Goal: Transaction & Acquisition: Purchase product/service

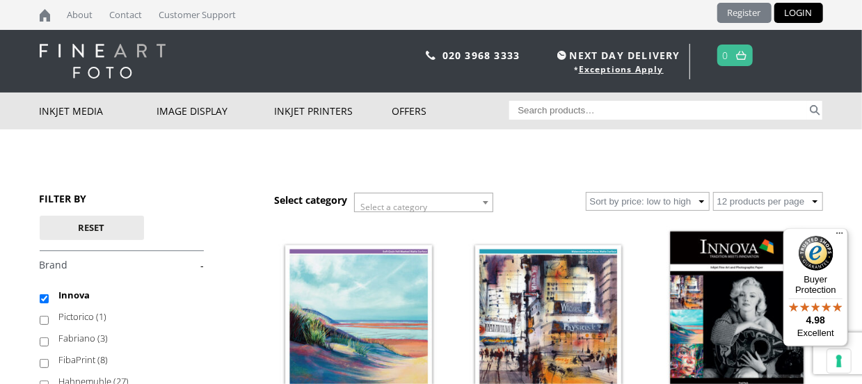
click at [750, 15] on link "Register" at bounding box center [745, 13] width 54 height 20
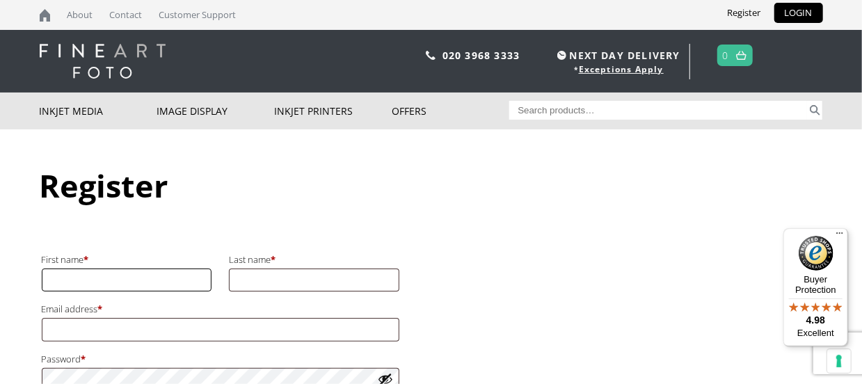
click at [60, 279] on input "First name *" at bounding box center [127, 280] width 171 height 23
type input "[PERSON_NAME]"
type input "Eyden"
type input "[PERSON_NAME][EMAIL_ADDRESS][DOMAIN_NAME]"
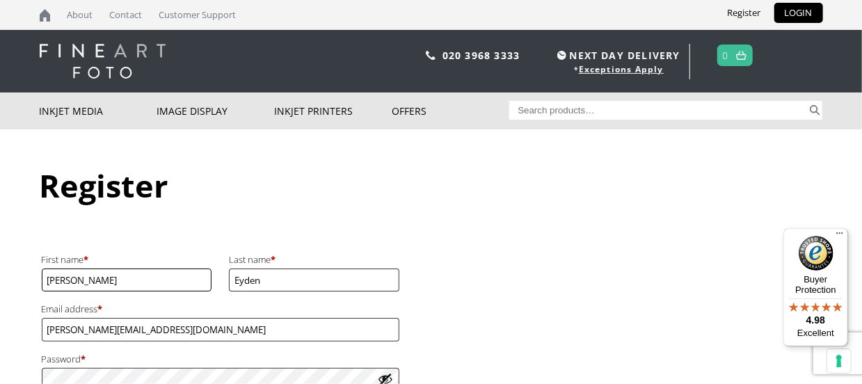
scroll to position [72, 0]
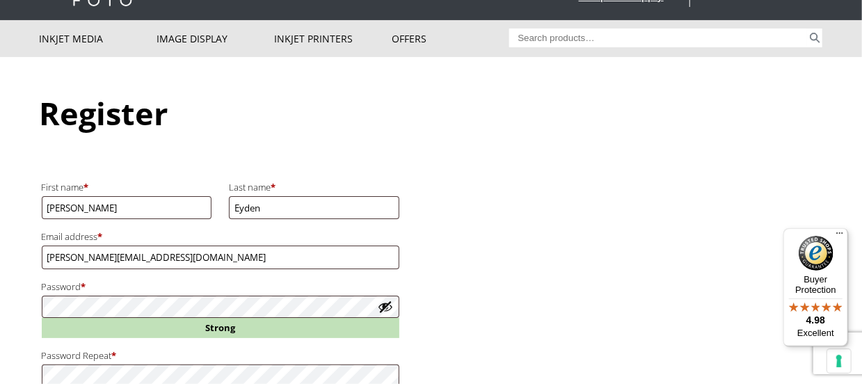
click at [387, 306] on button "Show password" at bounding box center [385, 306] width 15 height 15
click at [387, 306] on button "Hide password" at bounding box center [385, 306] width 15 height 15
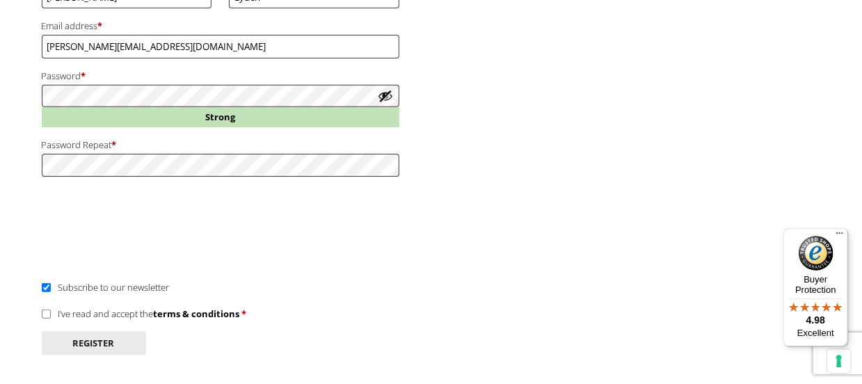
scroll to position [290, 0]
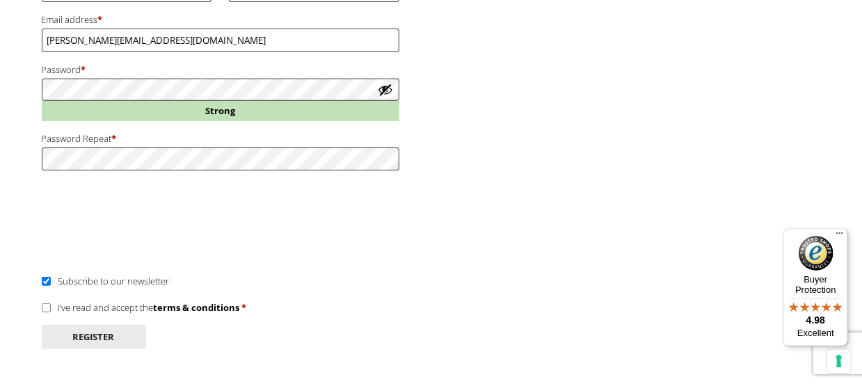
click at [46, 307] on input "I’ve read and accept the terms & conditions *" at bounding box center [46, 307] width 9 height 9
checkbox input "true"
click at [78, 335] on button "Register" at bounding box center [94, 337] width 104 height 24
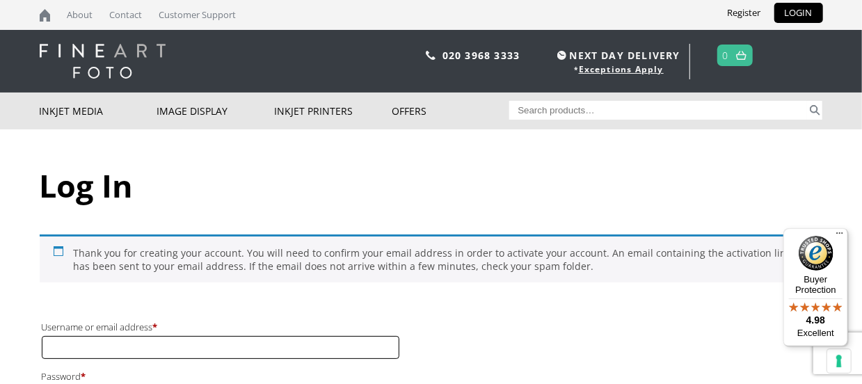
click at [55, 345] on input "Username or email address * Required" at bounding box center [221, 347] width 358 height 23
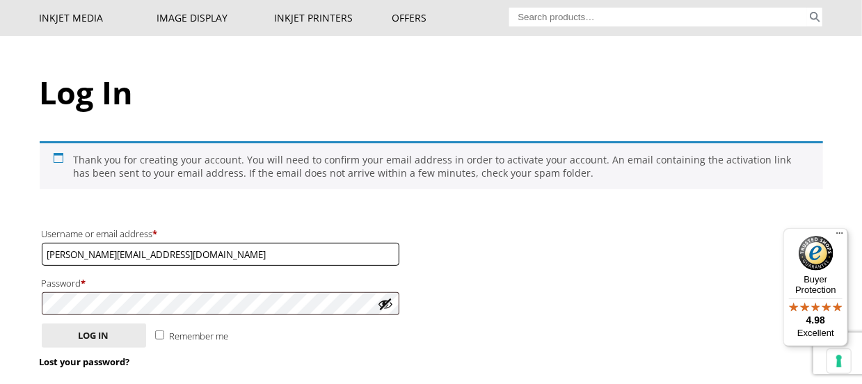
scroll to position [145, 0]
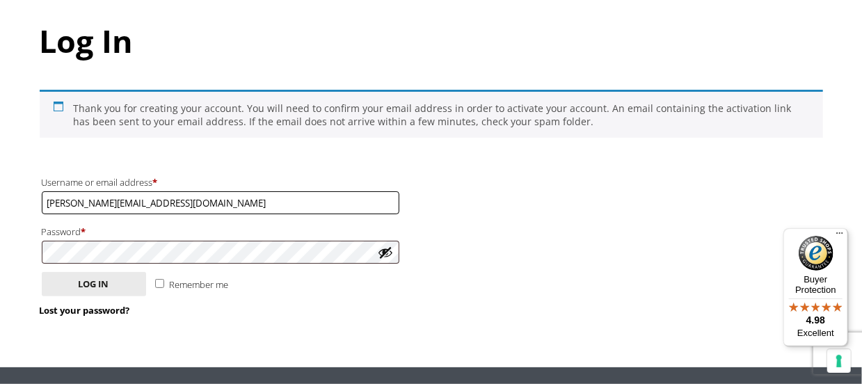
type input "[PERSON_NAME][EMAIL_ADDRESS][DOMAIN_NAME]"
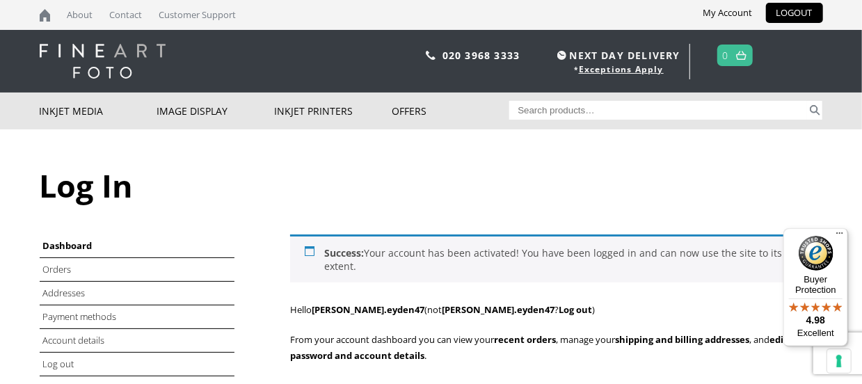
click at [92, 191] on h1 "Log In" at bounding box center [432, 185] width 784 height 42
click at [69, 193] on h1 "Log In" at bounding box center [432, 185] width 784 height 42
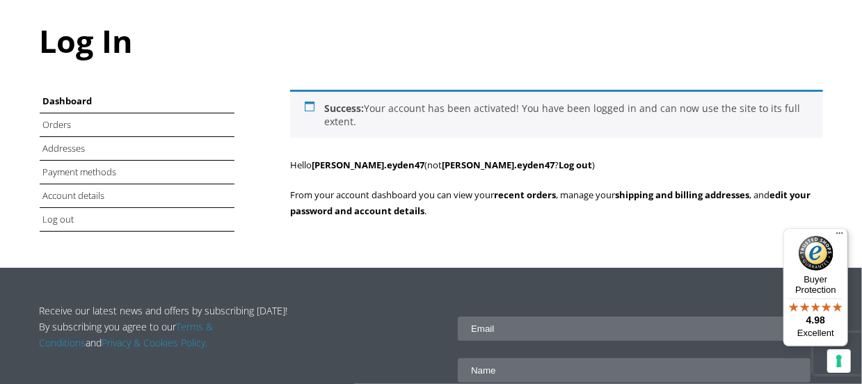
scroll to position [72, 0]
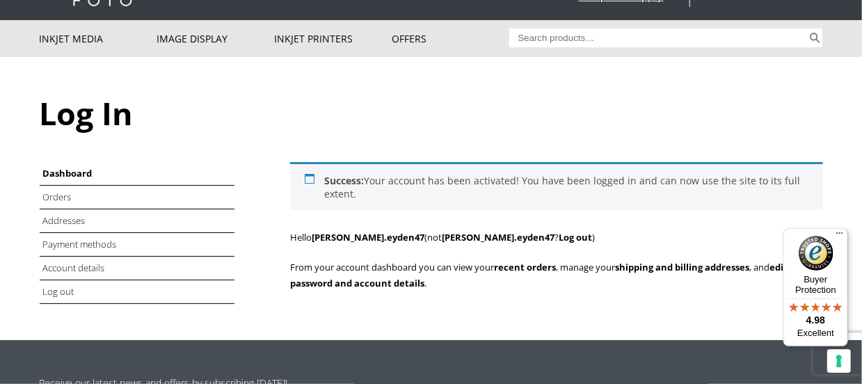
click at [76, 171] on link "Dashboard" at bounding box center [67, 173] width 49 height 13
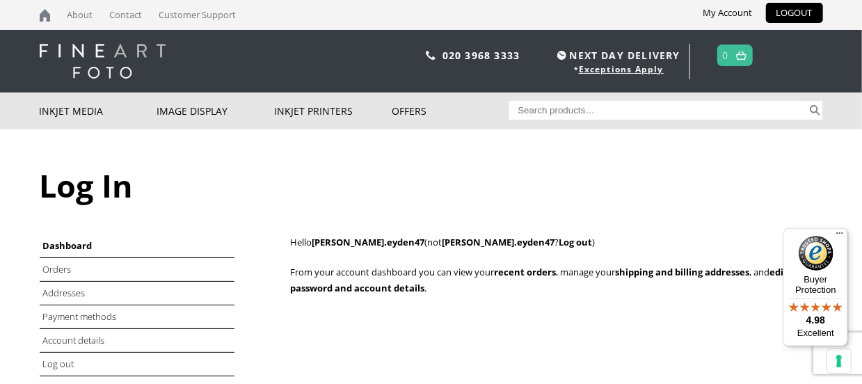
scroll to position [72, 0]
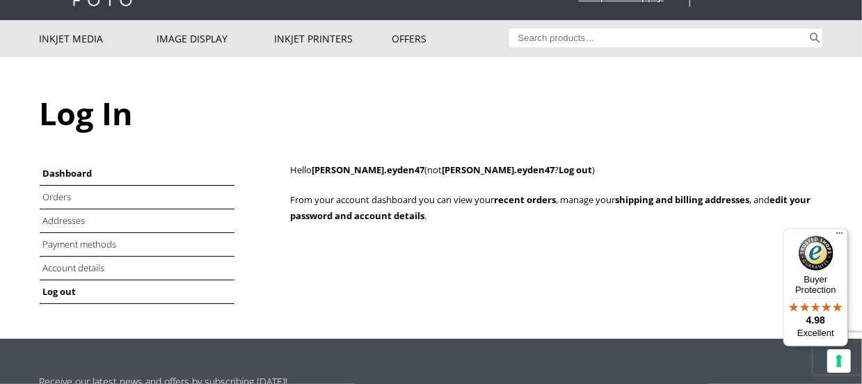
click at [56, 287] on link "Log out" at bounding box center [59, 291] width 33 height 13
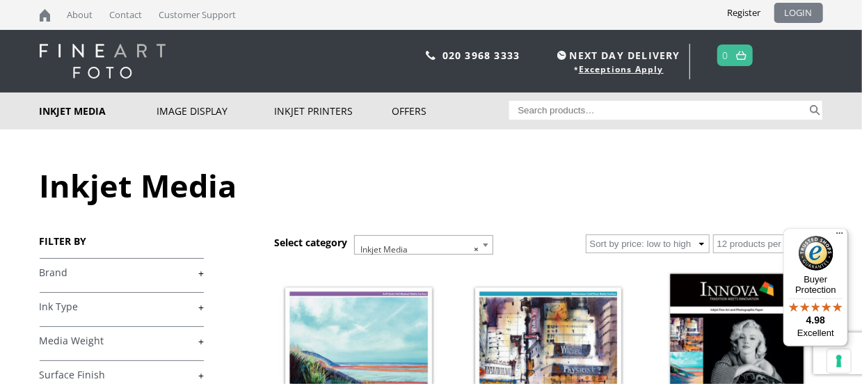
click at [801, 10] on link "LOGIN" at bounding box center [799, 13] width 49 height 20
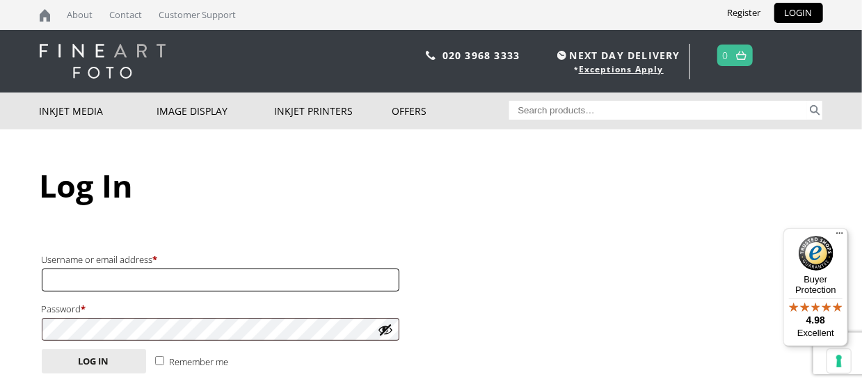
click at [55, 276] on input "Username or email address * Required" at bounding box center [221, 280] width 358 height 23
type input "[PERSON_NAME][EMAIL_ADDRESS][DOMAIN_NAME]"
click at [387, 331] on button "Show password" at bounding box center [385, 329] width 15 height 15
click at [386, 331] on button "Hide password" at bounding box center [385, 329] width 15 height 15
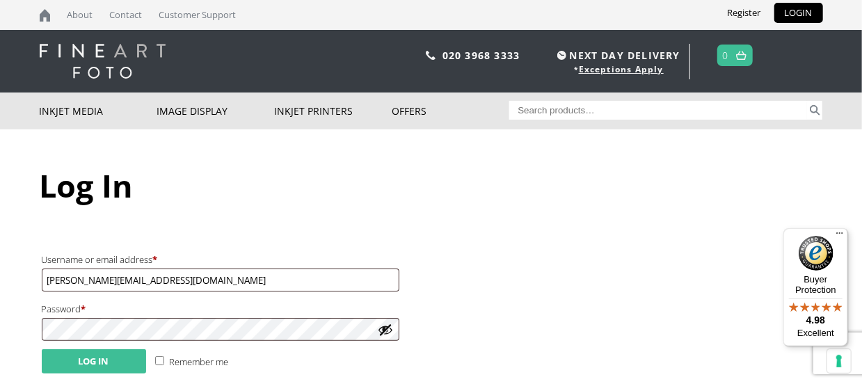
click at [100, 360] on button "Log in" at bounding box center [94, 361] width 104 height 24
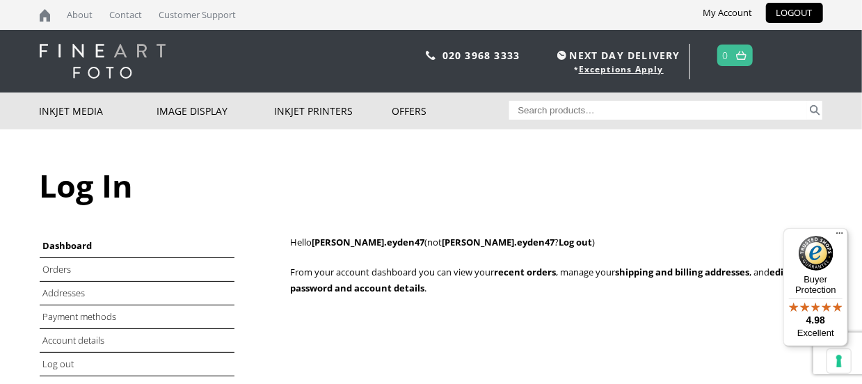
click at [518, 109] on input "Search for:" at bounding box center [658, 110] width 298 height 19
type input "Editions Etching Cotton Rag 315 gsm paper"
click at [807, 101] on button "Search" at bounding box center [815, 110] width 16 height 19
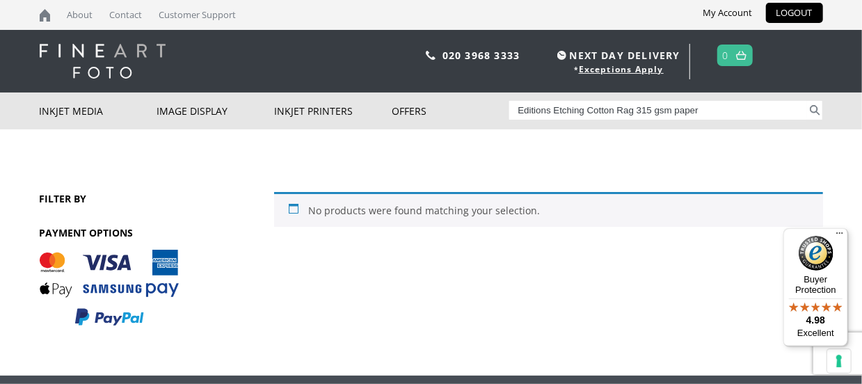
click at [516, 110] on input "Editions Etching Cotton Rag 315 gsm paper" at bounding box center [658, 110] width 298 height 19
click at [662, 108] on input "Etching Cotton Rag 315 gsm paper" at bounding box center [658, 110] width 298 height 19
type input "Etching Cotton Rag 315 gsm paper"
click at [807, 101] on button "Search" at bounding box center [815, 110] width 16 height 19
click at [518, 108] on input "Etching Cotton Rag 315 gsm paper" at bounding box center [658, 110] width 298 height 19
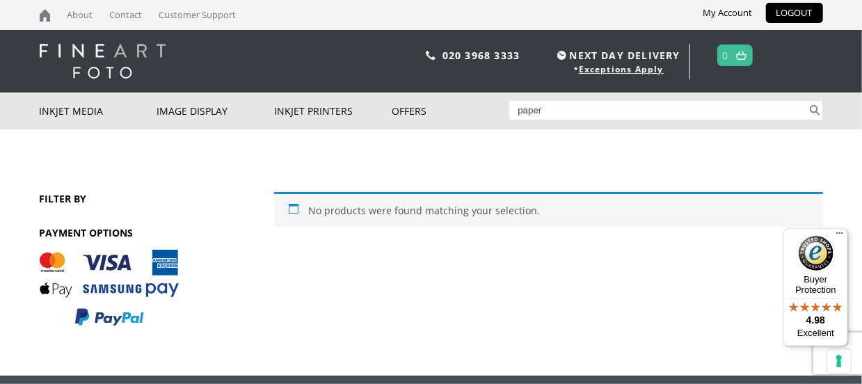
click at [554, 109] on input "paper" at bounding box center [658, 110] width 298 height 19
type input "paper"
click at [807, 101] on button "Search" at bounding box center [815, 110] width 16 height 19
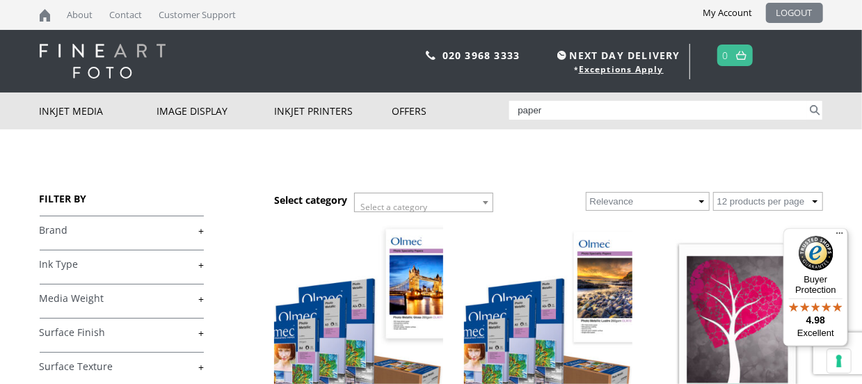
click at [794, 8] on link "LOGOUT" at bounding box center [794, 13] width 57 height 20
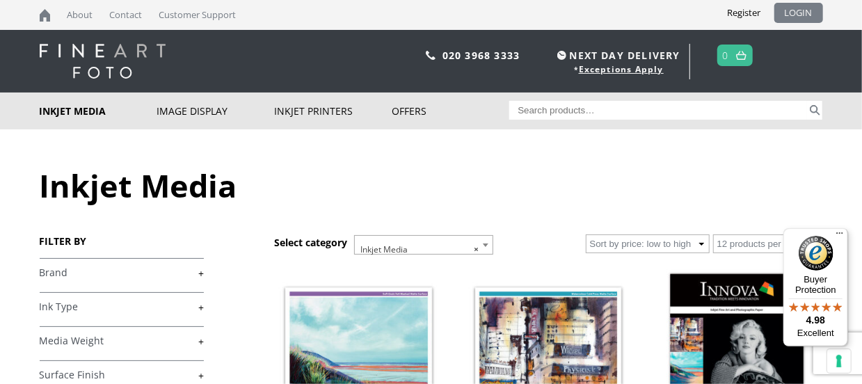
click at [791, 13] on link "LOGIN" at bounding box center [799, 13] width 49 height 20
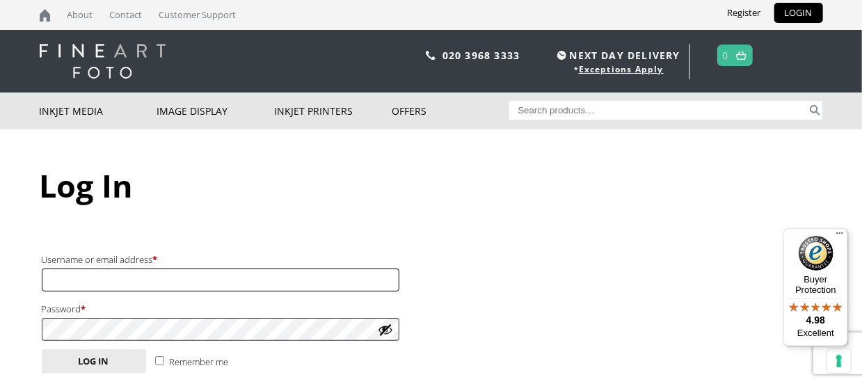
click at [58, 281] on input "Username or email address * Required" at bounding box center [221, 280] width 358 height 23
type input "[PERSON_NAME][EMAIL_ADDRESS][DOMAIN_NAME]"
click at [42, 349] on button "Log in" at bounding box center [94, 361] width 104 height 24
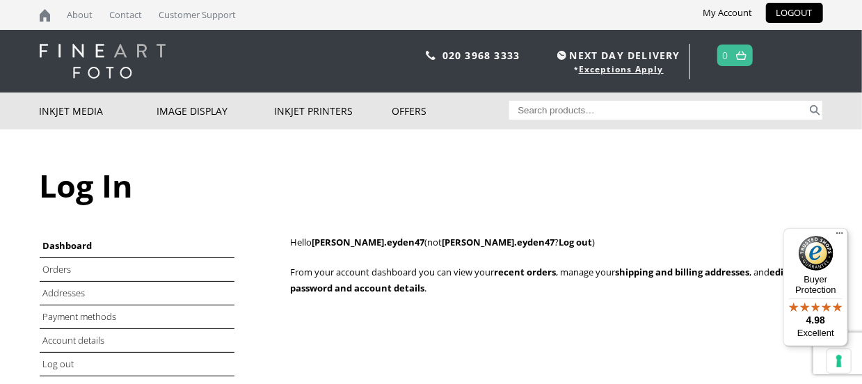
click at [525, 112] on input "Search for:" at bounding box center [658, 110] width 298 height 19
type input "022"
click at [807, 101] on button "Search" at bounding box center [815, 110] width 16 height 19
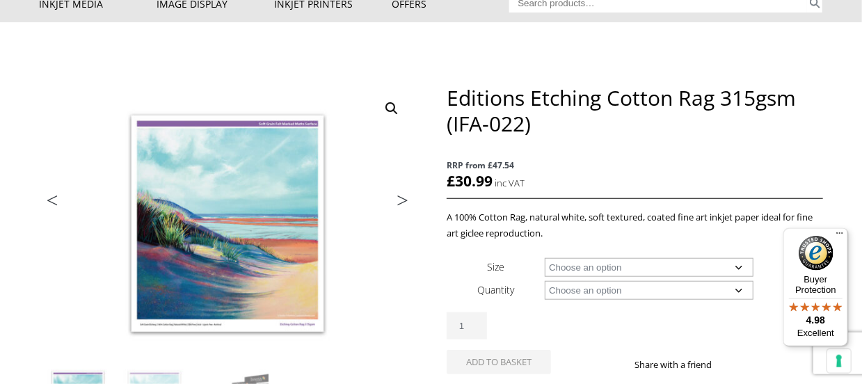
scroll to position [145, 0]
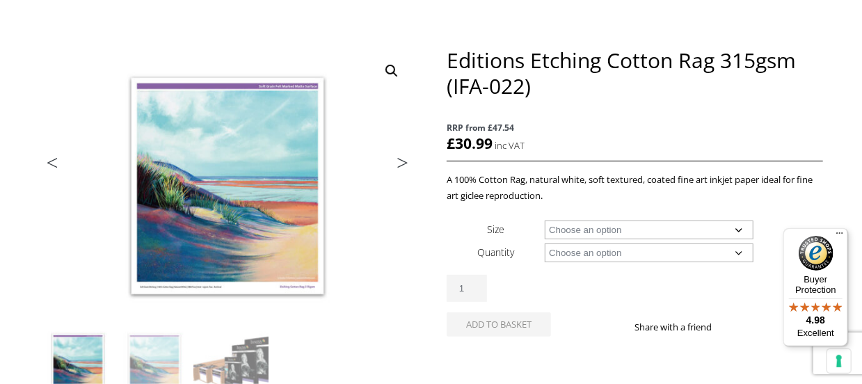
click at [545, 221] on select "Choose an option A4 Sheet A3 Sheet A3+ Sheet A2 Sheet 17" Wide Roll 24" Wide Ro…" at bounding box center [649, 230] width 209 height 19
select select "a4-sheet"
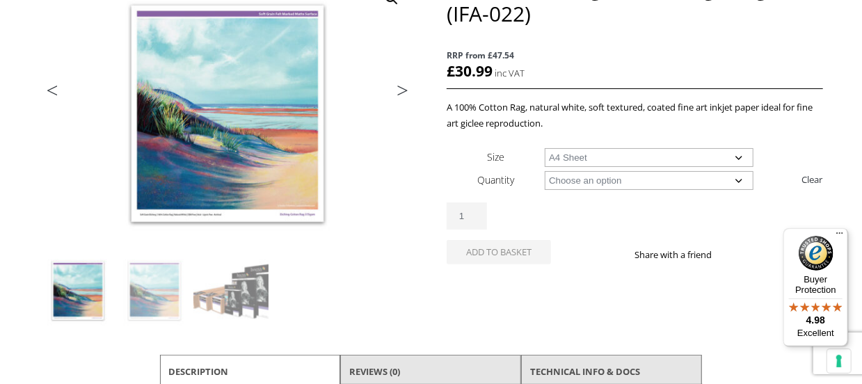
click at [545, 171] on select "Choose an option 25 Sheets" at bounding box center [649, 180] width 209 height 19
select select "25-sheets"
select select "a4-sheet"
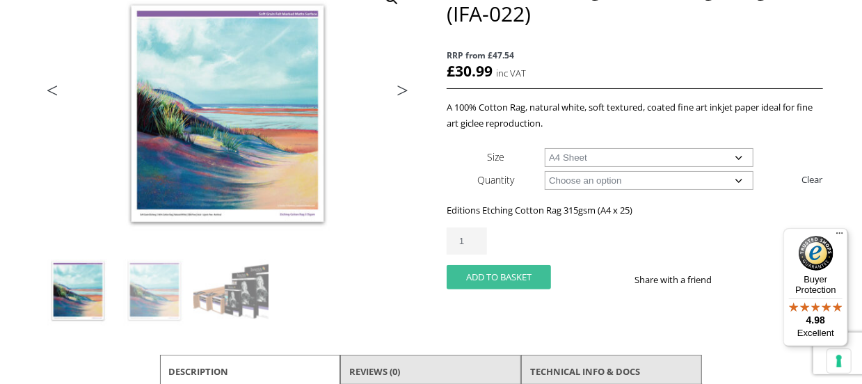
click at [512, 274] on button "Add to basket" at bounding box center [499, 277] width 104 height 24
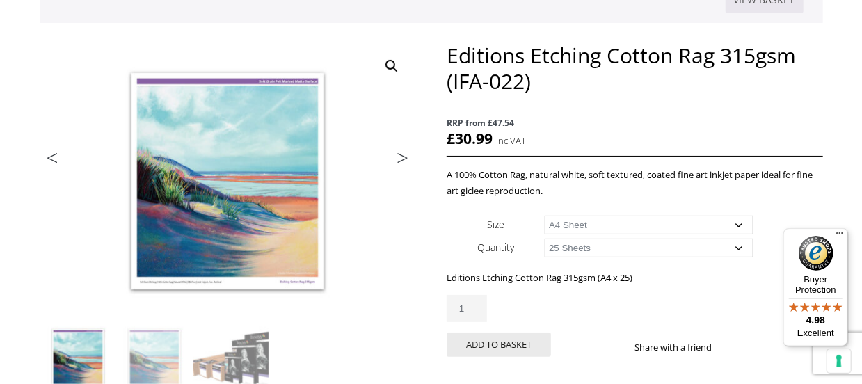
scroll to position [290, 0]
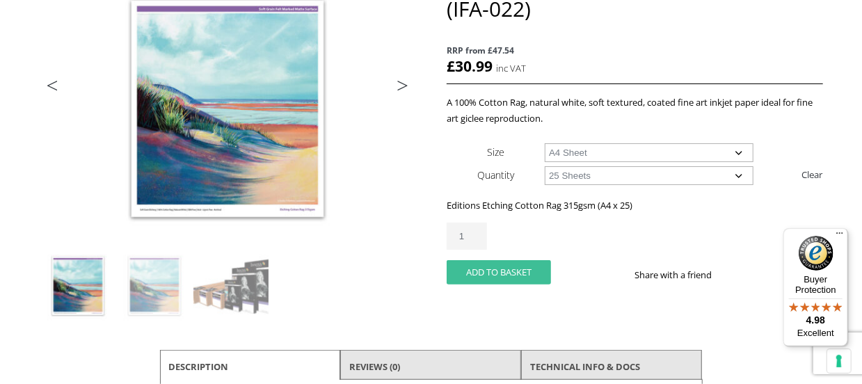
click at [495, 271] on button "Add to basket" at bounding box center [499, 272] width 104 height 24
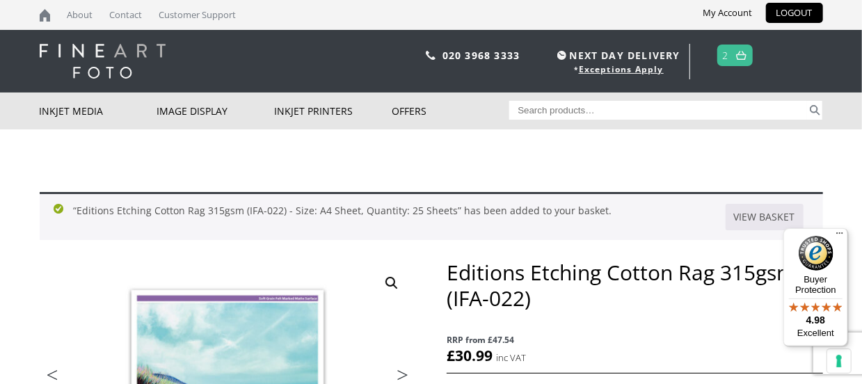
click at [735, 55] on link at bounding box center [741, 55] width 17 height 20
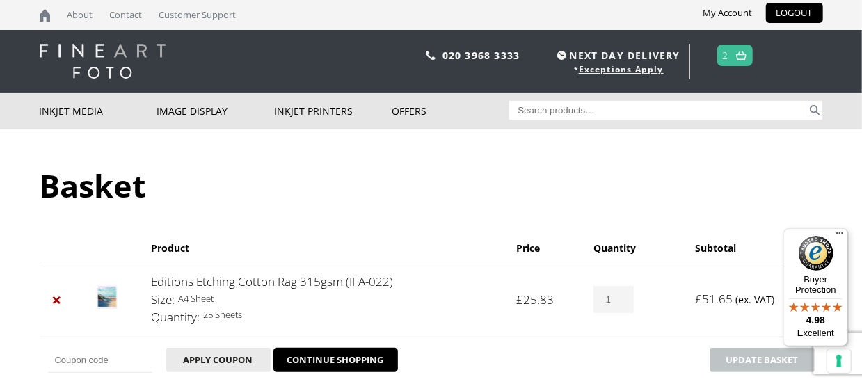
type input "1"
click at [625, 303] on input "1" at bounding box center [614, 299] width 40 height 27
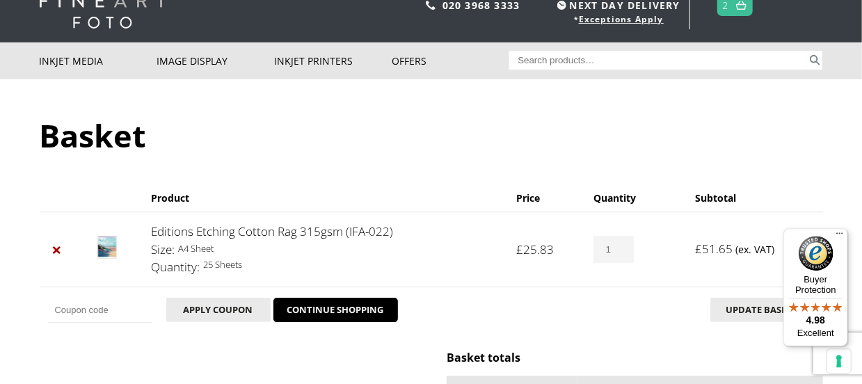
scroll to position [145, 0]
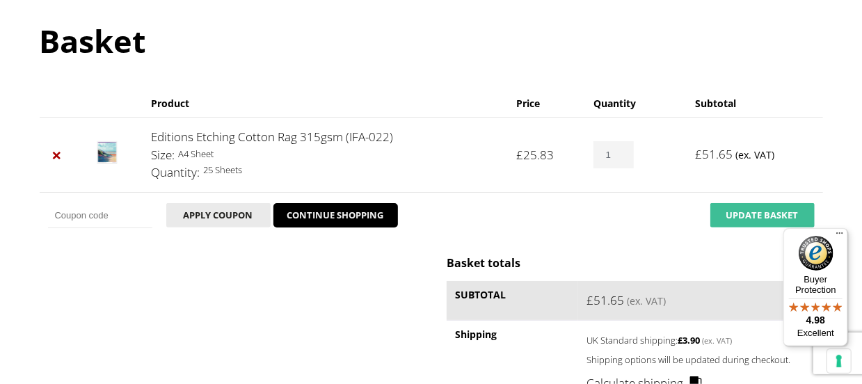
click at [751, 214] on button "Update basket" at bounding box center [763, 215] width 104 height 24
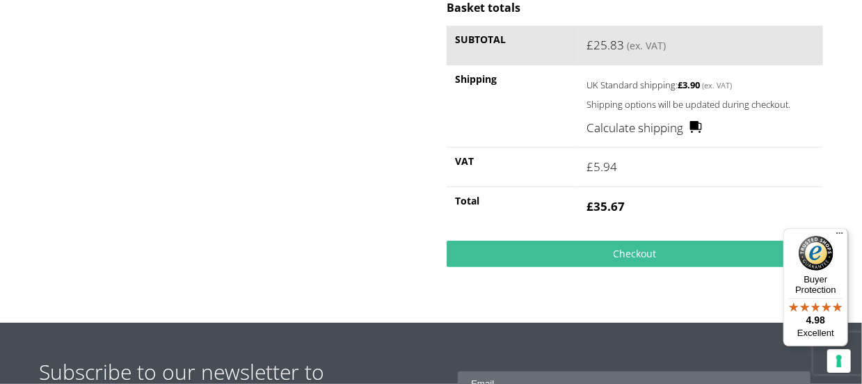
scroll to position [382, 0]
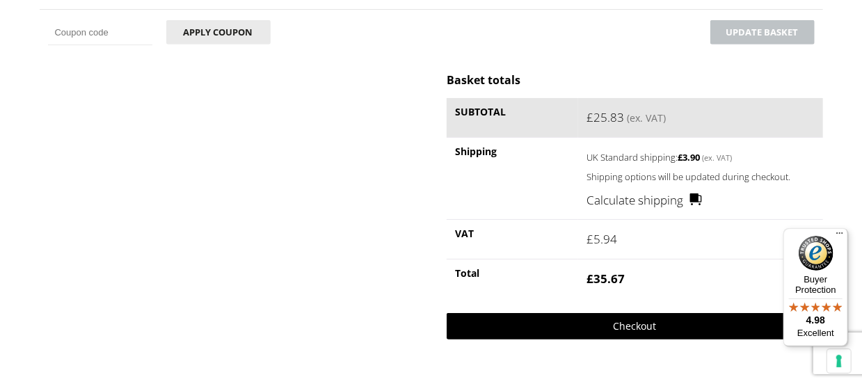
click at [594, 326] on link "Checkout" at bounding box center [635, 326] width 376 height 26
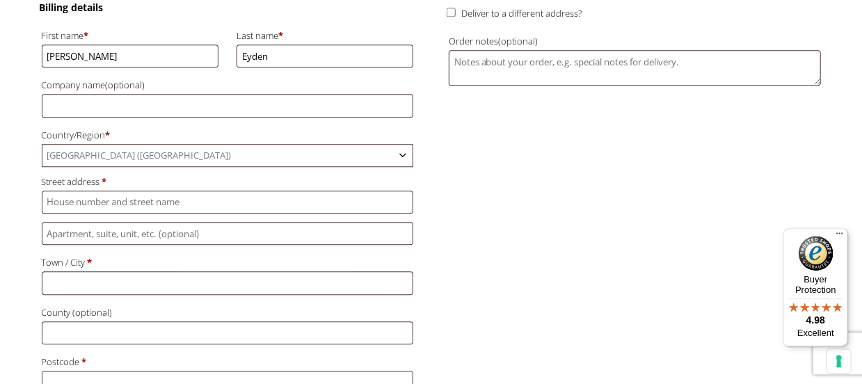
scroll to position [290, 0]
click at [49, 197] on input "Street address *" at bounding box center [228, 200] width 372 height 23
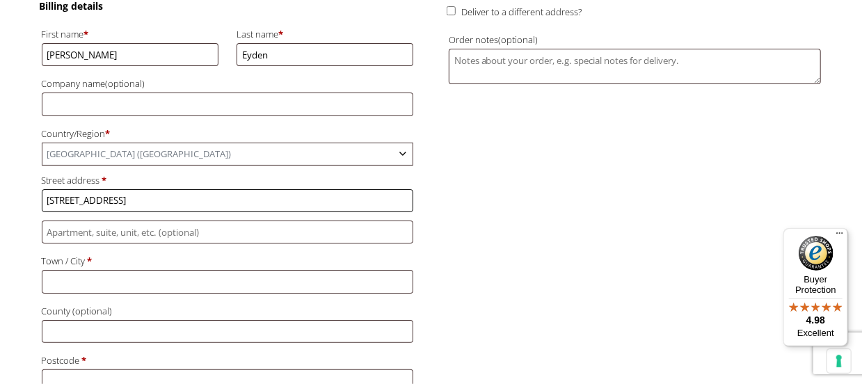
type input "3 Cherry Lane Sale M33 4NF"
type input "Sale"
type input "M33 4NF"
type input "+447586862535"
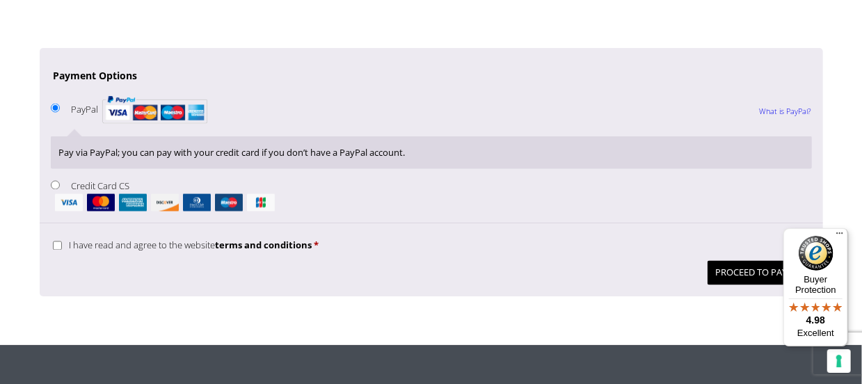
scroll to position [1158, 0]
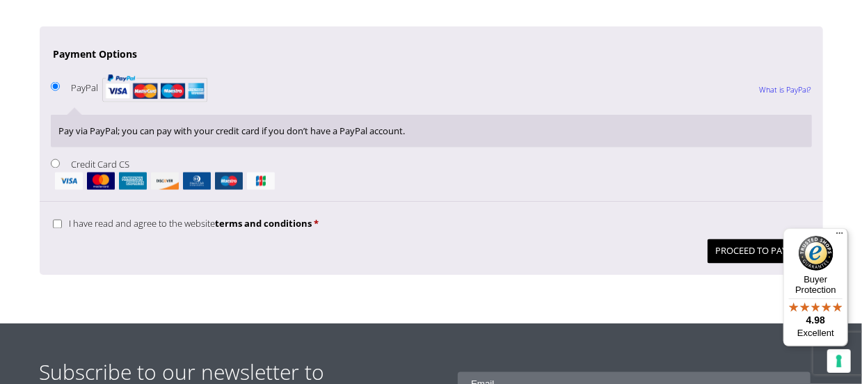
click at [55, 220] on input "I have read and agree to the website terms and conditions *" at bounding box center [57, 224] width 9 height 9
checkbox input "true"
click at [55, 159] on input "Credit Card CS" at bounding box center [55, 163] width 9 height 9
radio input "true"
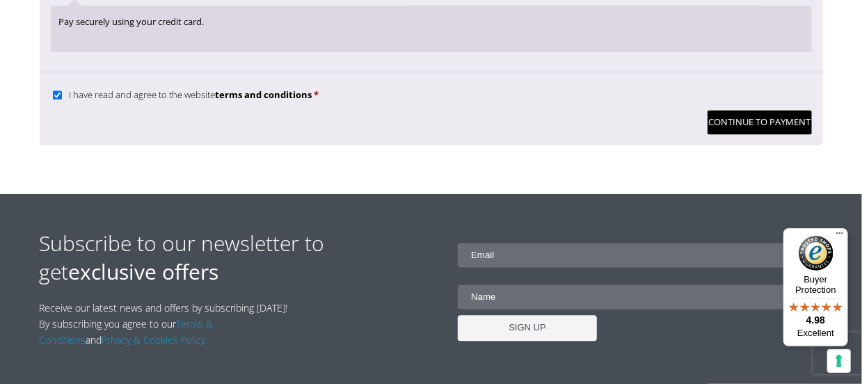
scroll to position [1230, 0]
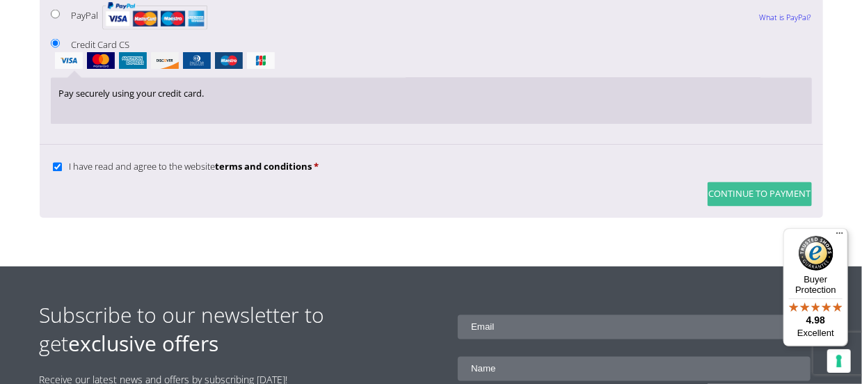
click at [765, 185] on button "Continue to Payment" at bounding box center [760, 194] width 104 height 24
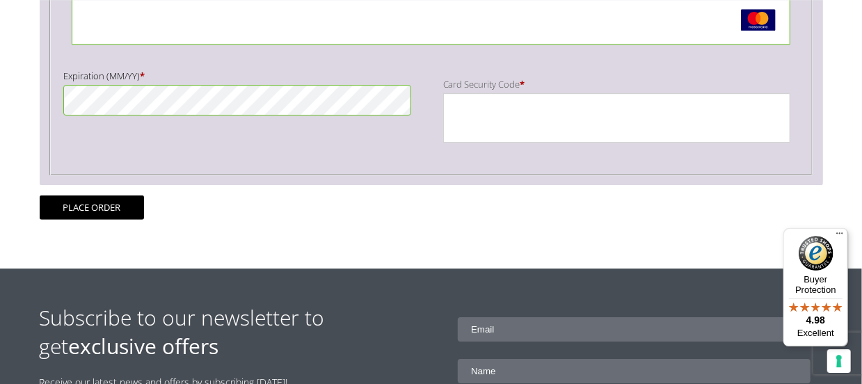
scroll to position [434, 0]
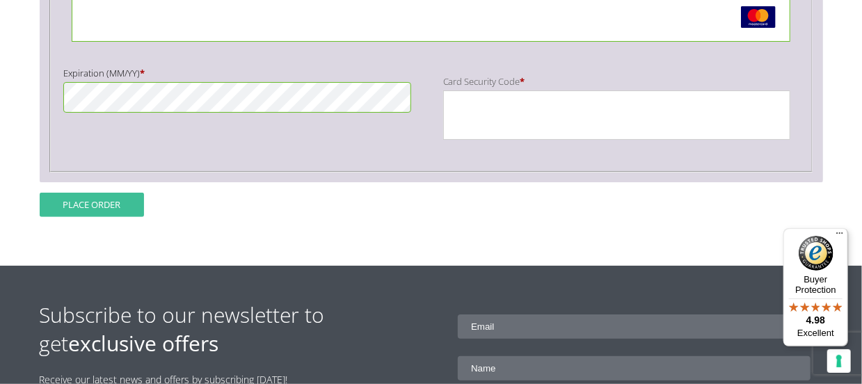
click at [104, 199] on button "Place order" at bounding box center [92, 205] width 104 height 24
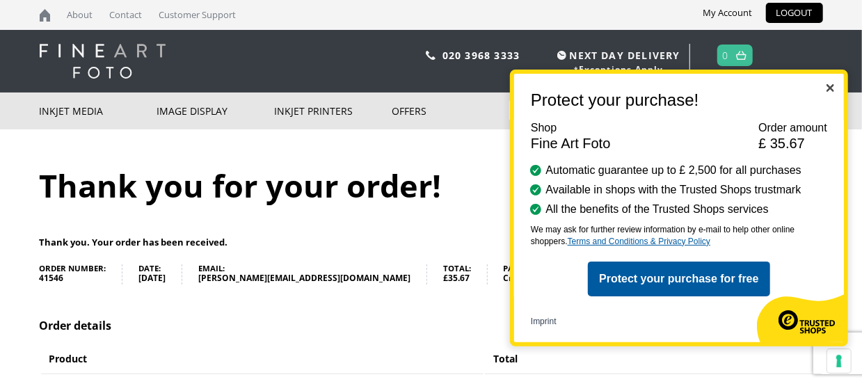
click at [834, 87] on img "Close" at bounding box center [831, 88] width 8 height 8
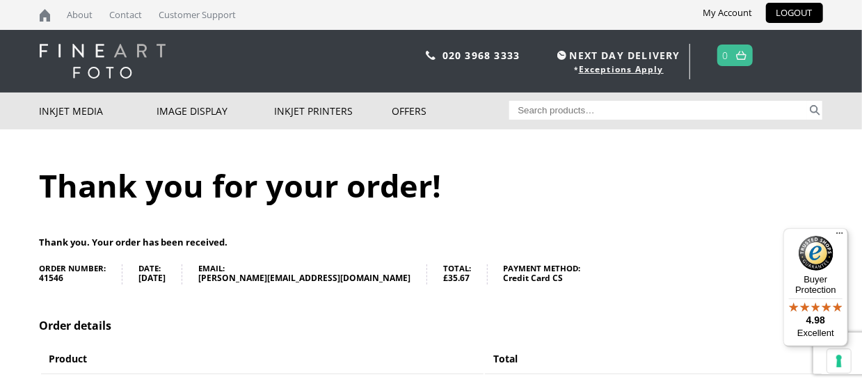
click at [793, 9] on link "LOGOUT" at bounding box center [794, 13] width 57 height 20
